Goal: Transaction & Acquisition: Book appointment/travel/reservation

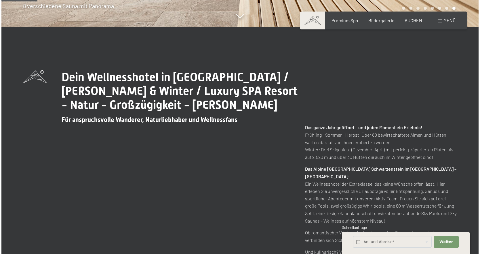
scroll to position [226, 0]
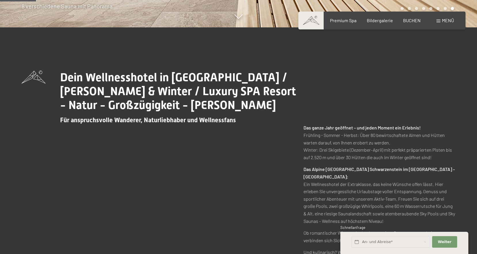
click at [442, 20] on div "Menü" at bounding box center [446, 20] width 18 height 6
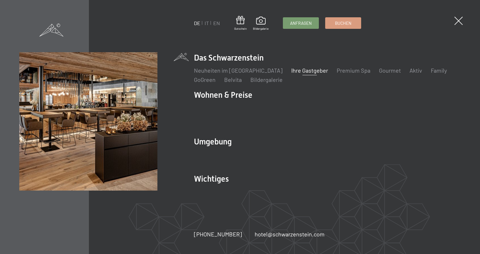
click at [304, 74] on link "Ihre Gastgeber" at bounding box center [309, 70] width 37 height 7
click at [261, 74] on link "Neuheiten im [GEOGRAPHIC_DATA]" at bounding box center [238, 70] width 89 height 7
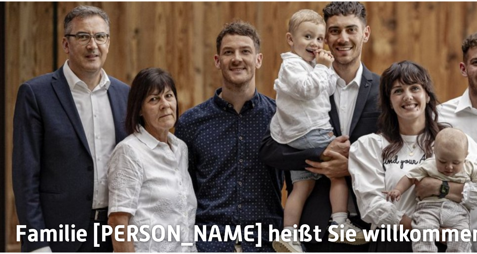
scroll to position [6, 0]
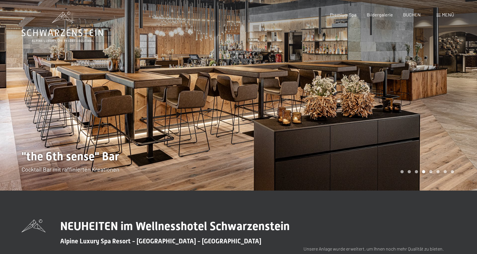
click at [448, 16] on span "Menü" at bounding box center [448, 14] width 12 height 5
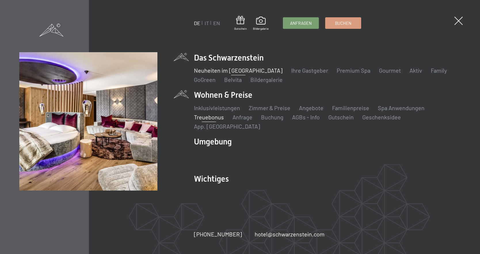
click at [218, 120] on link "Treuebonus" at bounding box center [209, 116] width 30 height 7
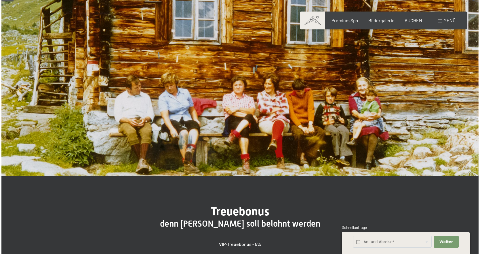
scroll to position [12, 0]
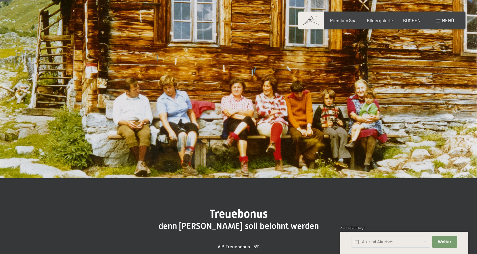
click at [449, 18] on span "Menü" at bounding box center [448, 20] width 12 height 5
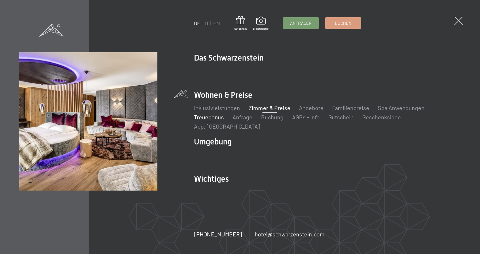
click at [258, 111] on link "Zimmer & Preise" at bounding box center [270, 107] width 42 height 7
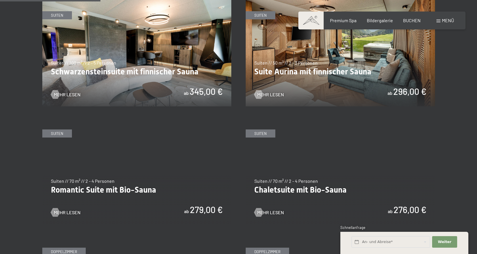
scroll to position [386, 0]
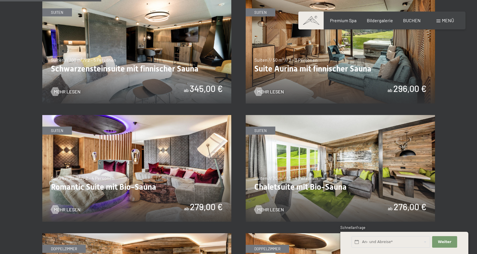
click at [322, 64] on img at bounding box center [340, 50] width 189 height 106
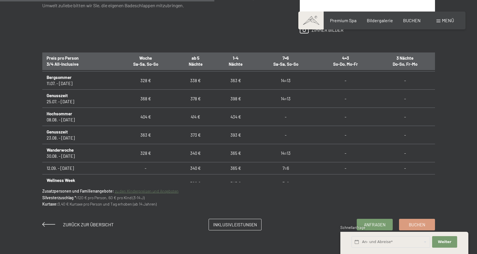
scroll to position [417, 0]
click at [239, 226] on span "Inklusivleistungen" at bounding box center [235, 223] width 44 height 6
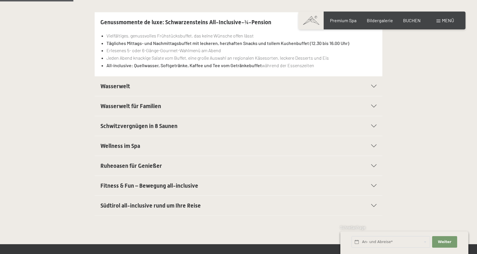
scroll to position [168, 0]
click at [195, 204] on span "Südtirol all-inclusive rund um Ihre Reise" at bounding box center [150, 205] width 100 height 7
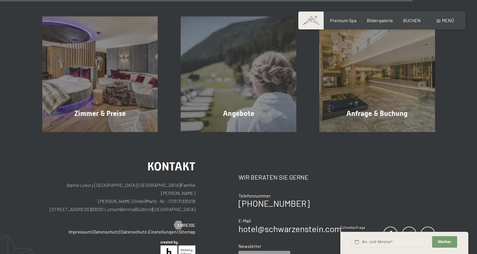
scroll to position [956, 0]
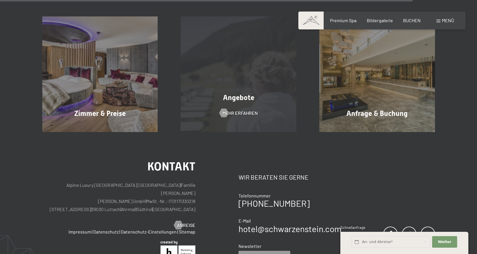
click at [251, 109] on div "Angebote Mehr erfahren" at bounding box center [238, 74] width 139 height 116
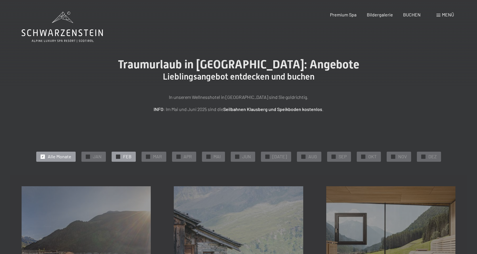
click at [132, 155] on span "FEB" at bounding box center [127, 156] width 8 height 6
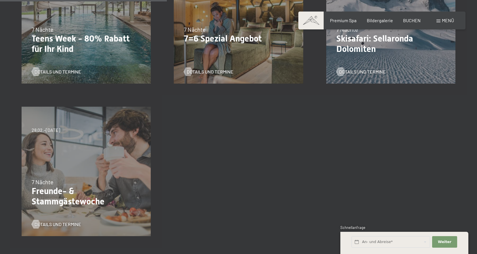
scroll to position [233, 0]
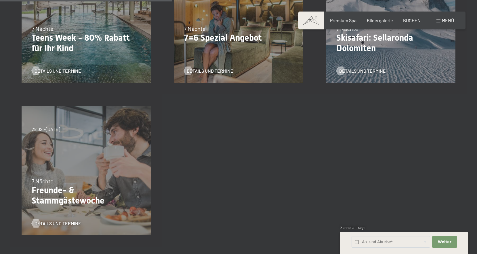
click at [87, 189] on p "Freunde- & Stammgästewoche" at bounding box center [86, 195] width 109 height 21
click at [71, 222] on span "Details und Termine" at bounding box center [63, 223] width 47 height 6
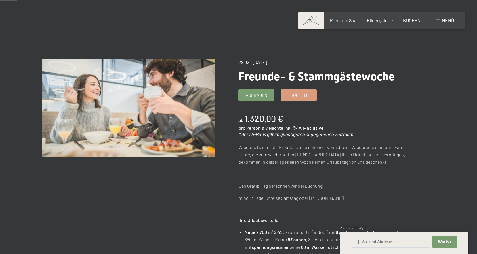
scroll to position [26, 0]
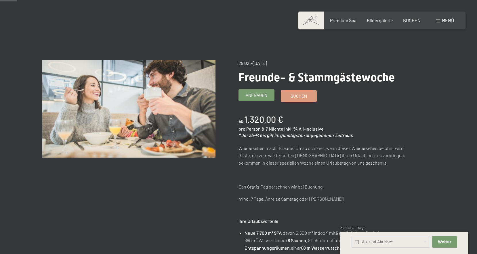
click at [256, 93] on span "Anfragen" at bounding box center [257, 95] width 22 height 6
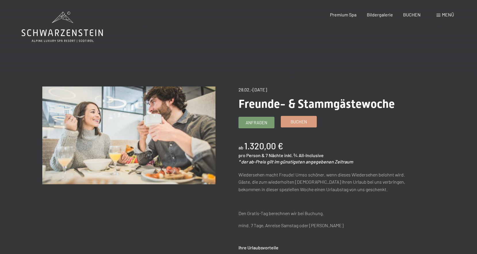
click at [307, 121] on span "Buchen" at bounding box center [299, 122] width 16 height 6
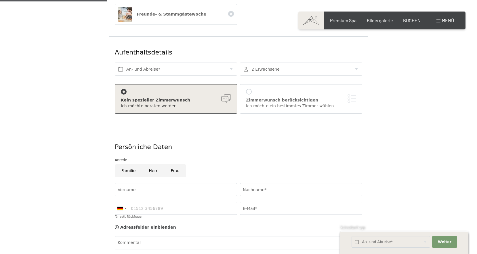
scroll to position [130, 0]
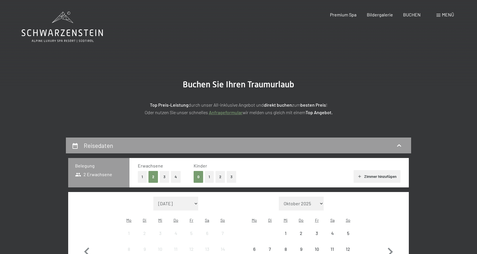
select select "[DATE]"
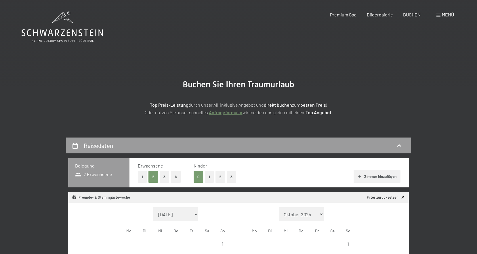
select select "[DATE]"
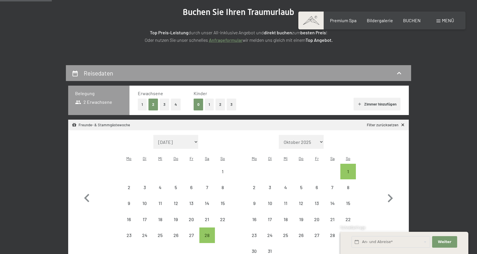
scroll to position [73, 0]
click at [212, 232] on div "28" at bounding box center [207, 239] width 14 height 14
select select "2026-02-01"
select select "2026-03-01"
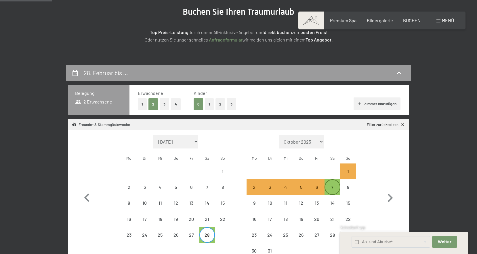
click at [337, 184] on div "7" at bounding box center [332, 191] width 14 height 14
select select "2026-02-01"
select select "2026-03-01"
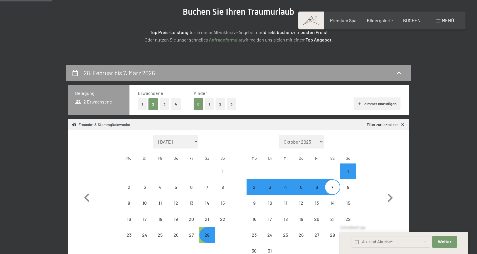
select select "2026-02-01"
select select "2026-03-01"
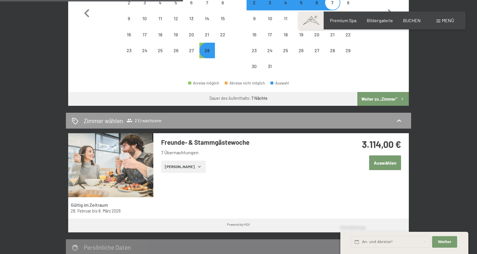
scroll to position [257, 0]
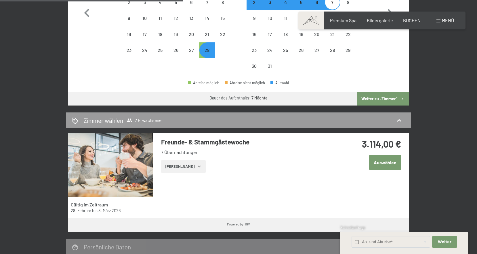
click at [177, 160] on button "Zeige Zimmer" at bounding box center [183, 166] width 45 height 13
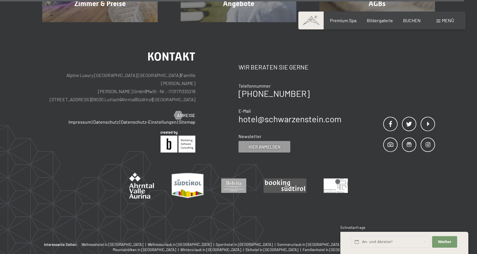
scroll to position [1718, 0]
